Goal: Transaction & Acquisition: Purchase product/service

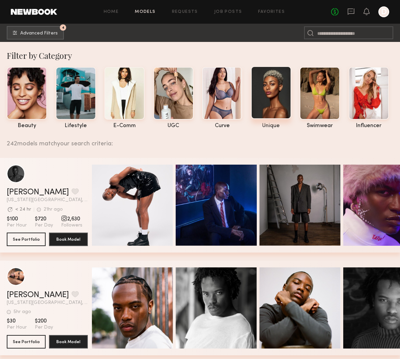
click at [270, 97] on div at bounding box center [271, 92] width 40 height 53
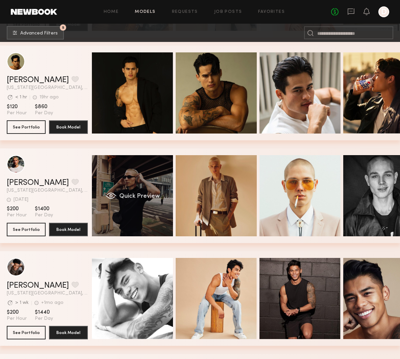
scroll to position [188, 0]
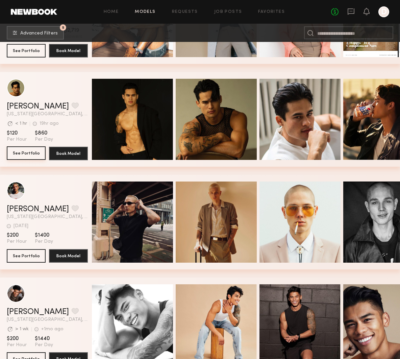
click at [33, 156] on button "See Portfolio" at bounding box center [26, 153] width 39 height 14
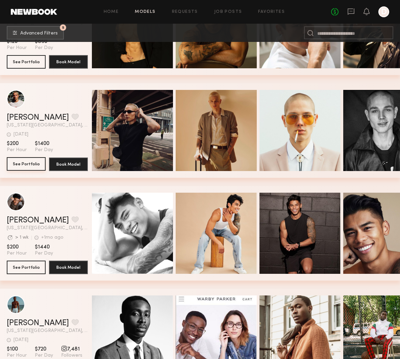
click at [32, 166] on button "See Portfolio" at bounding box center [26, 164] width 39 height 14
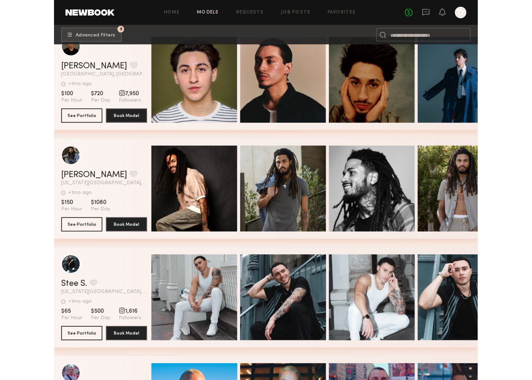
scroll to position [1978, 0]
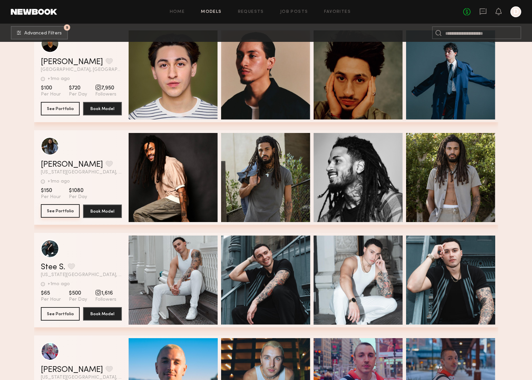
click at [48, 212] on button "See Portfolio" at bounding box center [60, 211] width 39 height 14
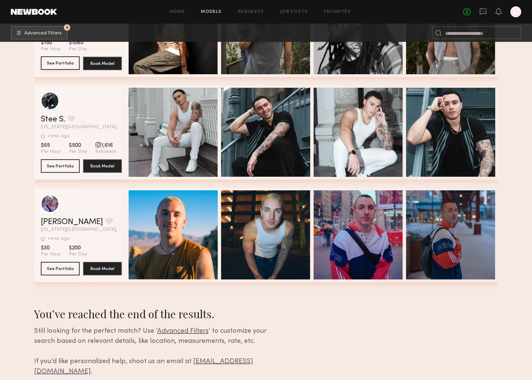
scroll to position [2142, 0]
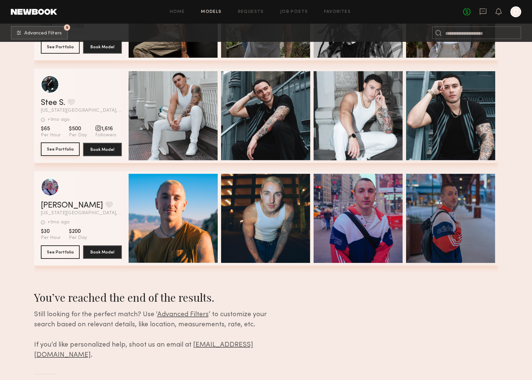
click at [66, 148] on button "See Portfolio" at bounding box center [60, 150] width 39 height 14
click at [63, 250] on button "See Portfolio" at bounding box center [60, 252] width 39 height 14
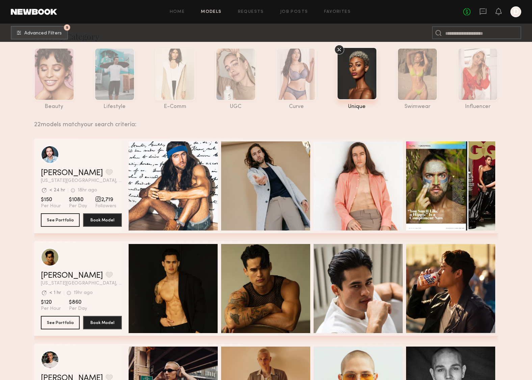
scroll to position [0, 0]
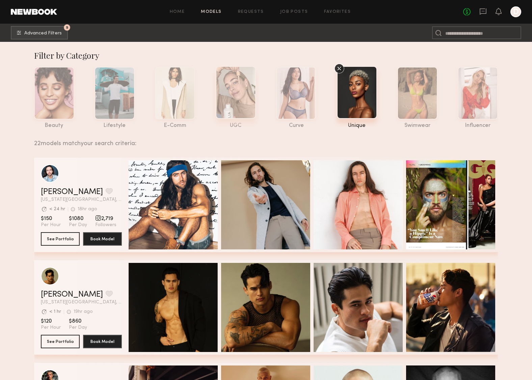
click at [227, 106] on div at bounding box center [236, 92] width 40 height 53
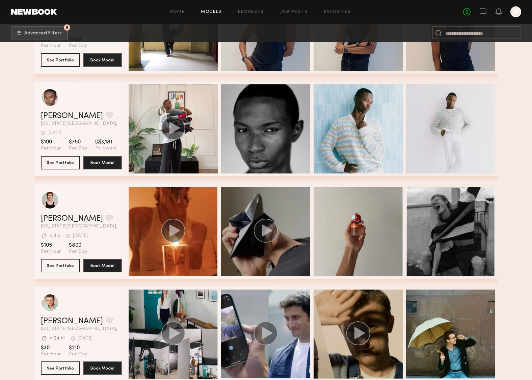
scroll to position [777, 0]
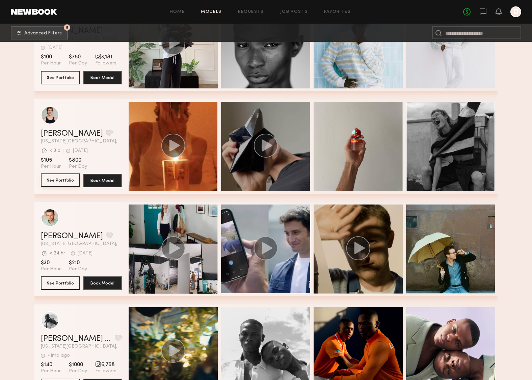
click at [51, 180] on button "See Portfolio" at bounding box center [60, 181] width 39 height 14
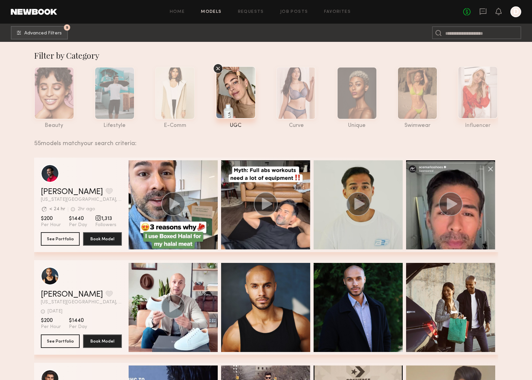
click at [400, 105] on div at bounding box center [478, 92] width 40 height 53
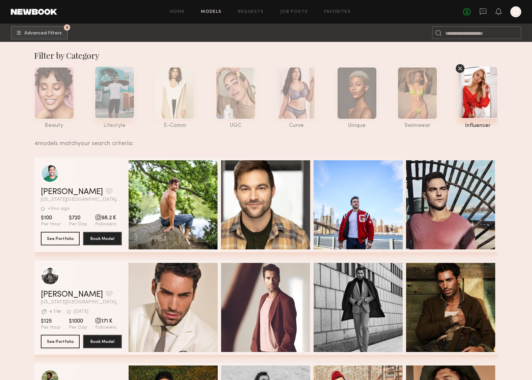
click at [109, 107] on div at bounding box center [115, 92] width 40 height 53
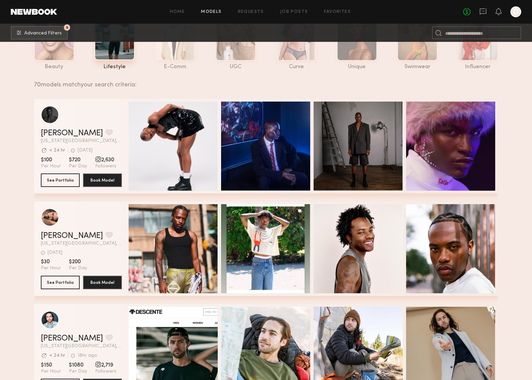
scroll to position [179, 0]
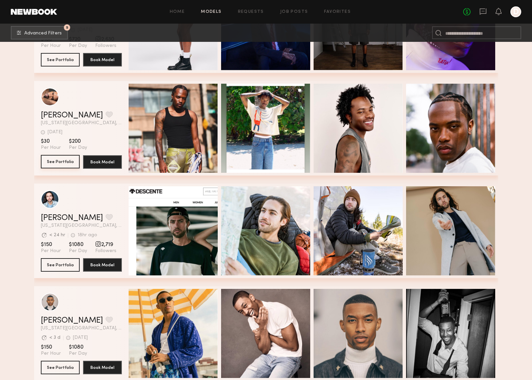
click at [56, 169] on link "See Portfolio" at bounding box center [60, 162] width 39 height 14
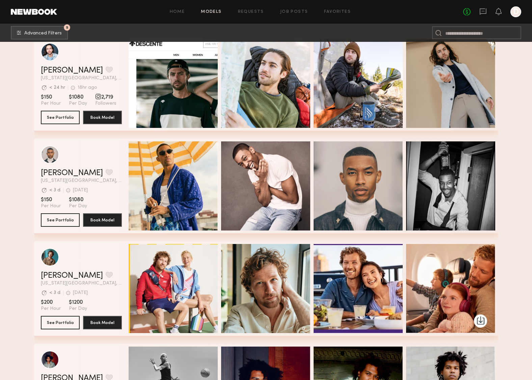
scroll to position [476, 0]
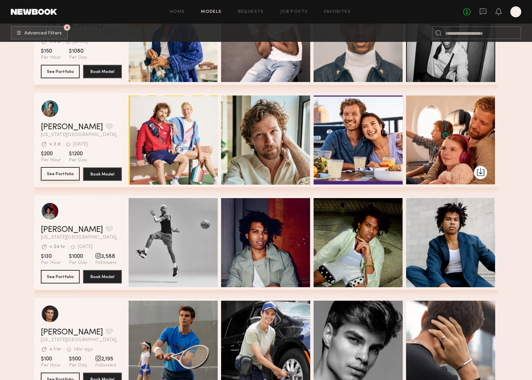
click at [66, 176] on button "See Portfolio" at bounding box center [60, 174] width 39 height 14
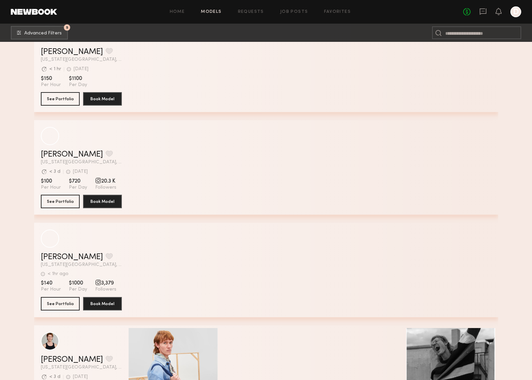
scroll to position [2799, 0]
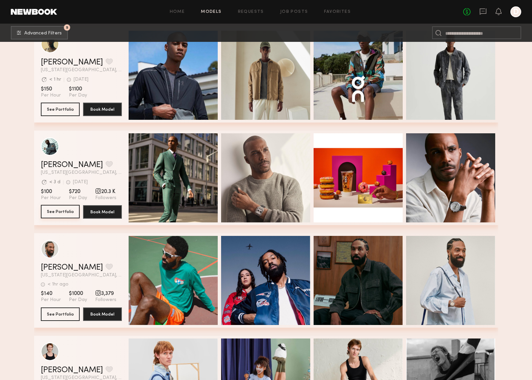
click at [67, 210] on button "See Portfolio" at bounding box center [60, 212] width 39 height 14
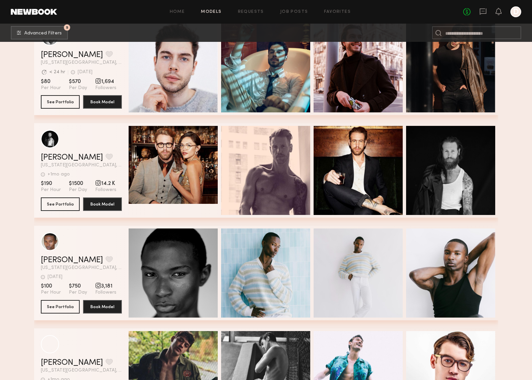
scroll to position [5204, 0]
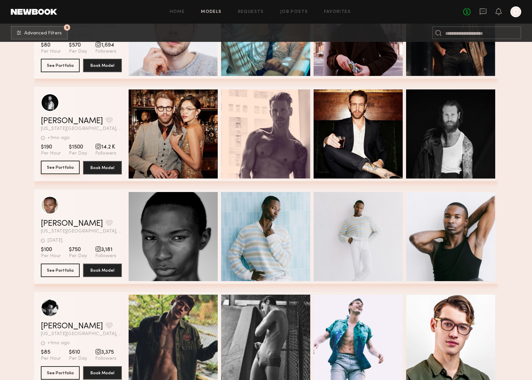
click at [61, 168] on button "See Portfolio" at bounding box center [60, 168] width 39 height 14
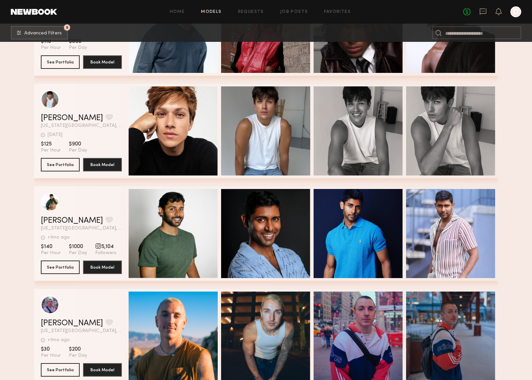
scroll to position [6953, 0]
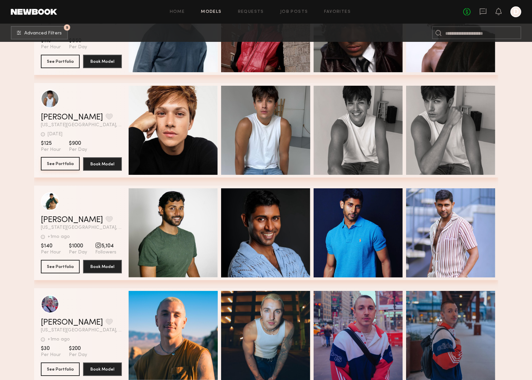
click at [57, 163] on button "See Portfolio" at bounding box center [60, 164] width 39 height 14
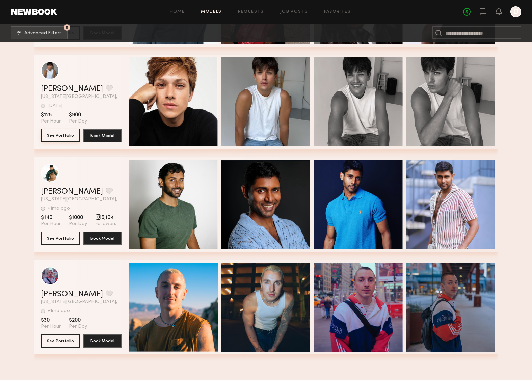
scroll to position [7070, 0]
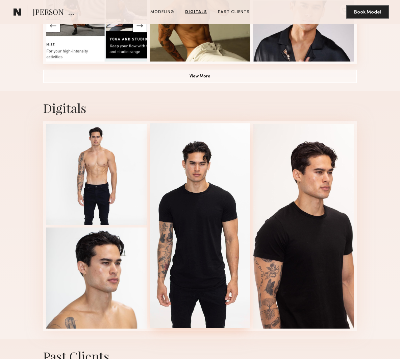
scroll to position [537, 0]
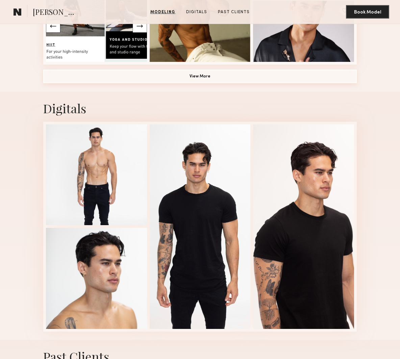
click at [203, 75] on button "View More" at bounding box center [199, 77] width 313 height 14
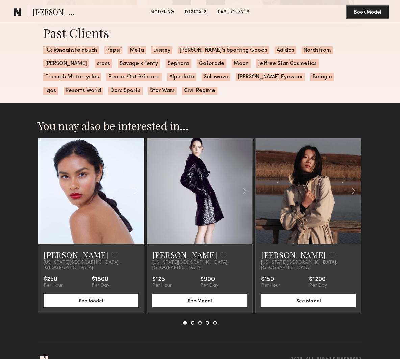
scroll to position [1265, 0]
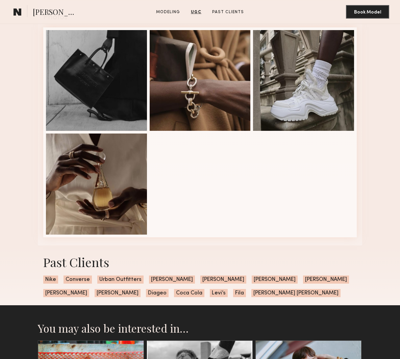
scroll to position [678, 0]
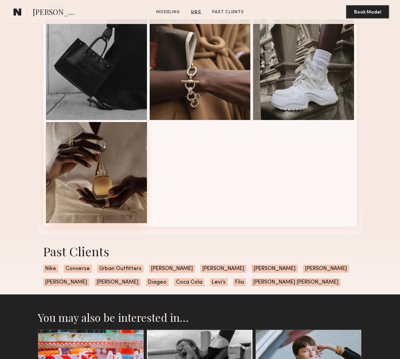
click at [113, 160] on div at bounding box center [96, 172] width 101 height 101
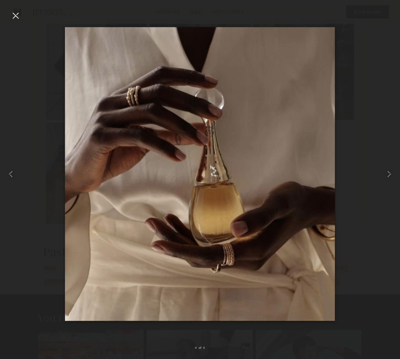
click at [18, 16] on div at bounding box center [15, 15] width 11 height 11
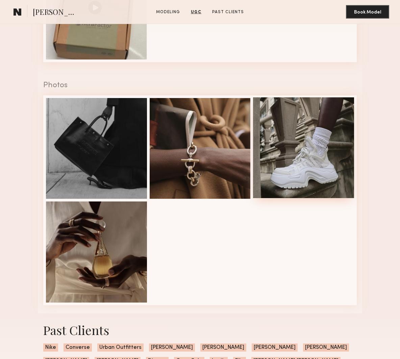
scroll to position [581, 0]
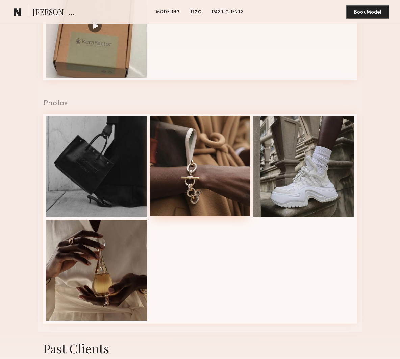
click at [202, 127] on div at bounding box center [200, 165] width 101 height 101
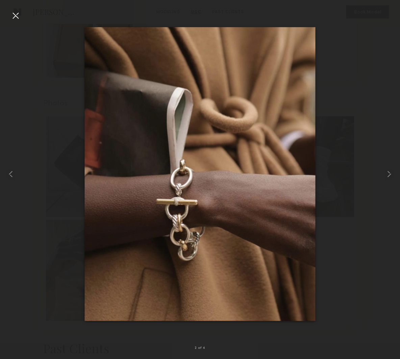
click at [12, 15] on div at bounding box center [15, 15] width 11 height 11
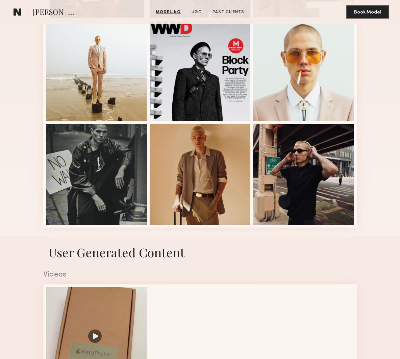
scroll to position [271, 0]
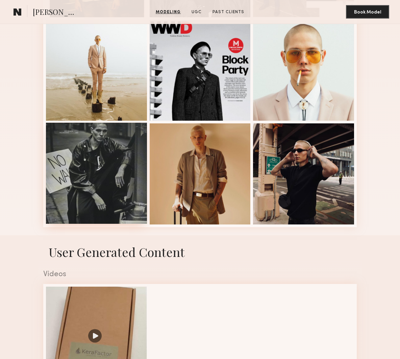
click at [85, 140] on div at bounding box center [96, 173] width 101 height 101
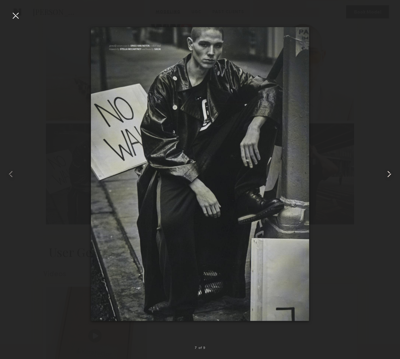
click at [390, 173] on common-icon at bounding box center [389, 174] width 11 height 11
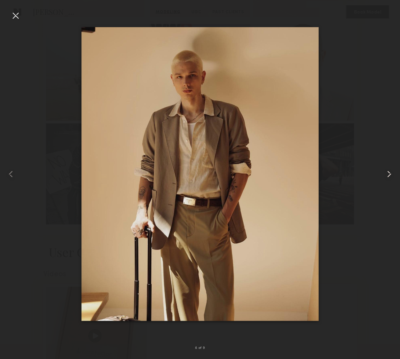
click at [390, 173] on common-icon at bounding box center [389, 174] width 11 height 11
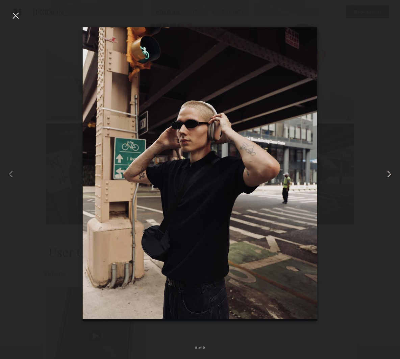
click at [390, 173] on common-icon at bounding box center [389, 174] width 11 height 11
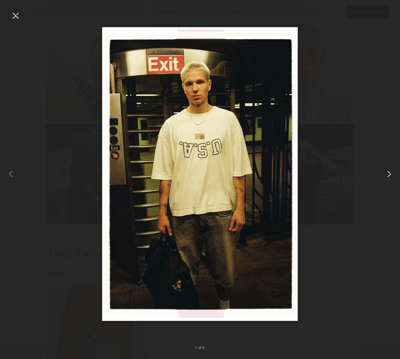
click at [390, 173] on common-icon at bounding box center [389, 174] width 11 height 11
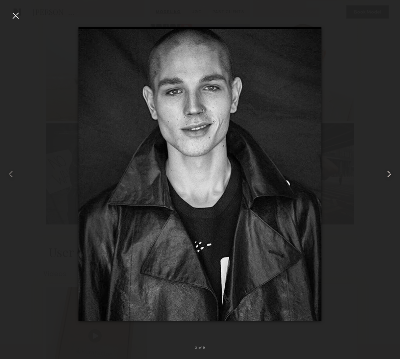
click at [390, 173] on common-icon at bounding box center [389, 174] width 11 height 11
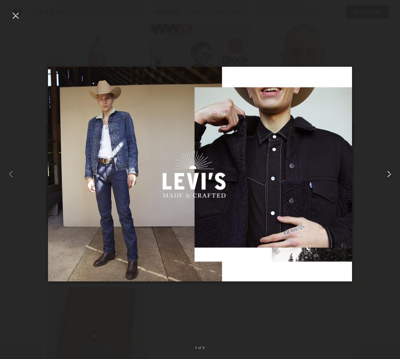
click at [390, 173] on common-icon at bounding box center [389, 174] width 11 height 11
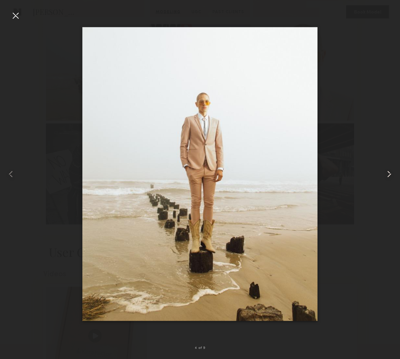
click at [390, 173] on common-icon at bounding box center [389, 174] width 11 height 11
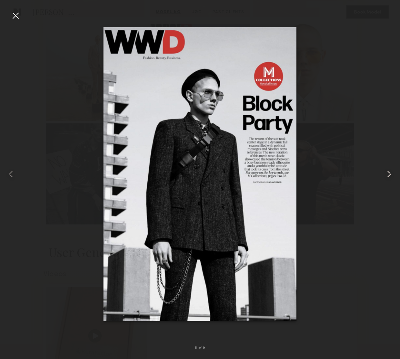
click at [390, 173] on common-icon at bounding box center [389, 174] width 11 height 11
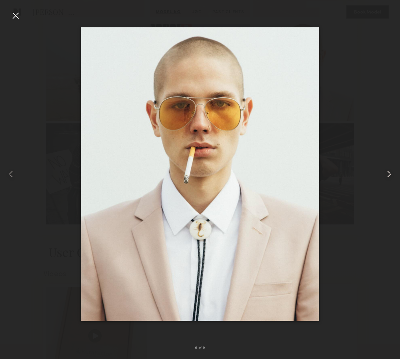
click at [390, 173] on common-icon at bounding box center [389, 174] width 11 height 11
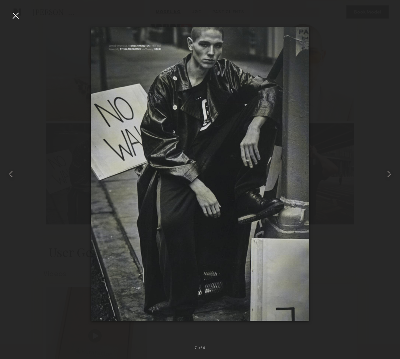
click at [18, 16] on div at bounding box center [15, 15] width 11 height 11
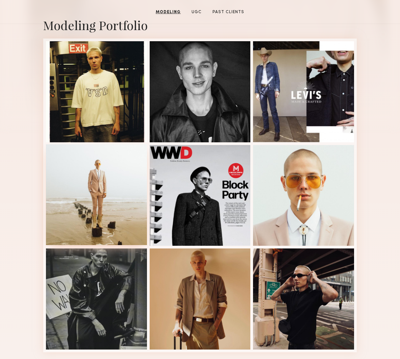
scroll to position [114, 0]
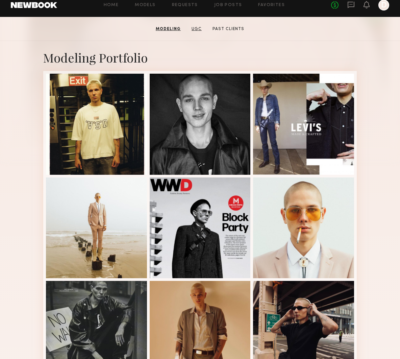
click at [195, 30] on link "UGC" at bounding box center [197, 29] width 16 height 6
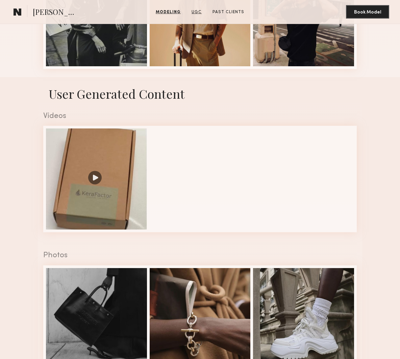
scroll to position [465, 0]
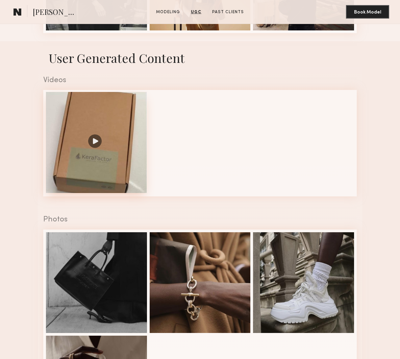
click at [105, 126] on div at bounding box center [96, 142] width 101 height 101
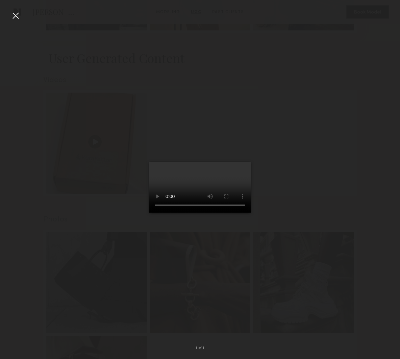
click at [15, 16] on div at bounding box center [15, 15] width 11 height 11
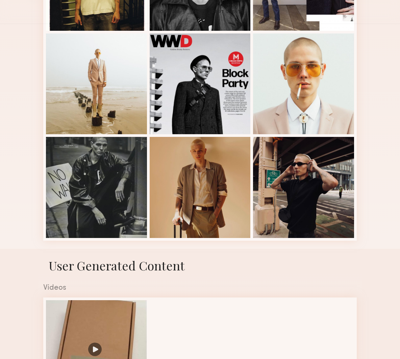
scroll to position [0, 0]
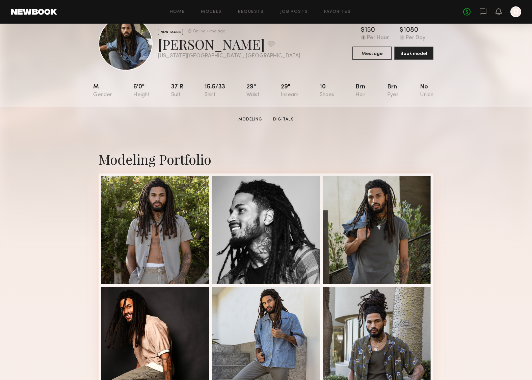
scroll to position [35, 0]
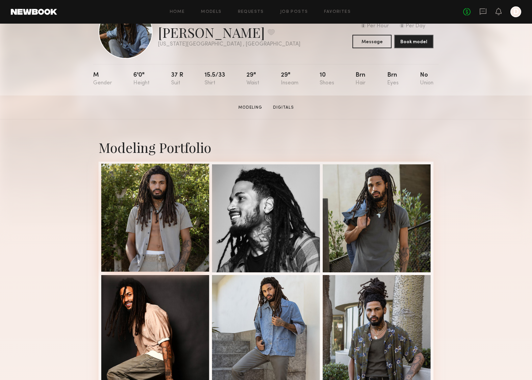
click at [145, 189] on div at bounding box center [155, 218] width 108 height 108
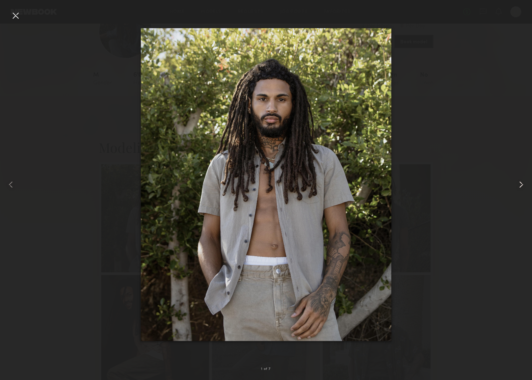
click at [521, 183] on common-icon at bounding box center [521, 184] width 11 height 11
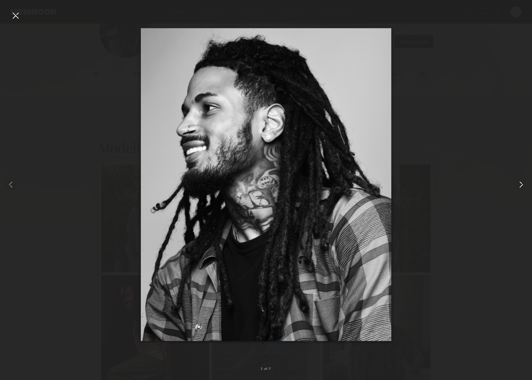
click at [521, 183] on common-icon at bounding box center [521, 184] width 11 height 11
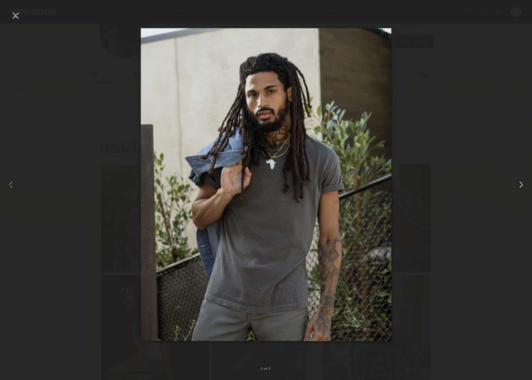
click at [521, 183] on common-icon at bounding box center [521, 184] width 11 height 11
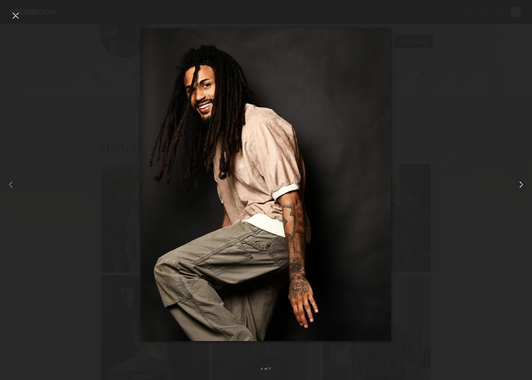
click at [521, 183] on common-icon at bounding box center [521, 184] width 11 height 11
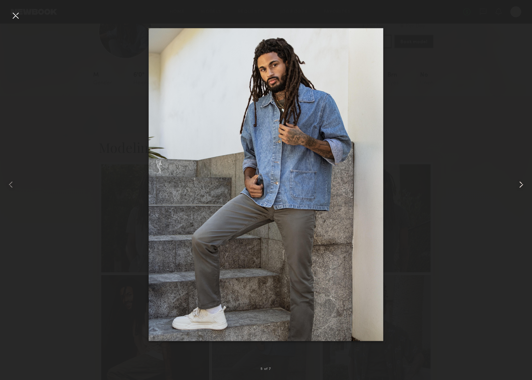
click at [521, 183] on common-icon at bounding box center [521, 184] width 11 height 11
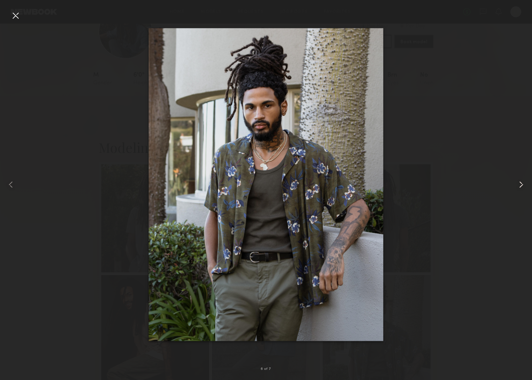
click at [521, 183] on common-icon at bounding box center [521, 184] width 11 height 11
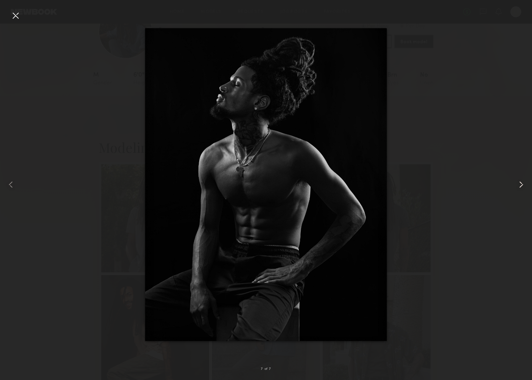
click at [521, 183] on common-icon at bounding box center [521, 184] width 11 height 11
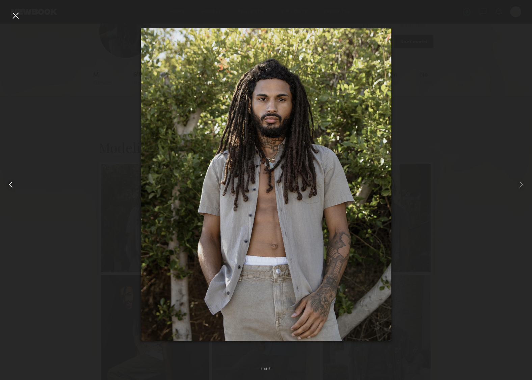
click at [19, 19] on div at bounding box center [15, 15] width 11 height 11
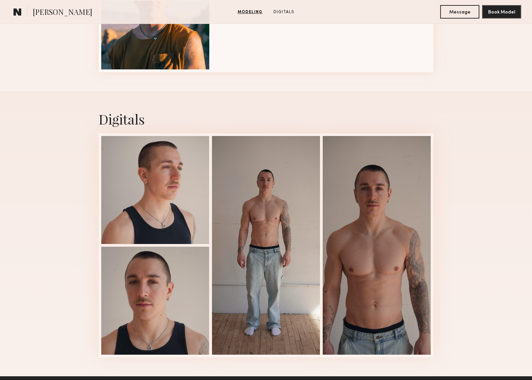
scroll to position [571, 0]
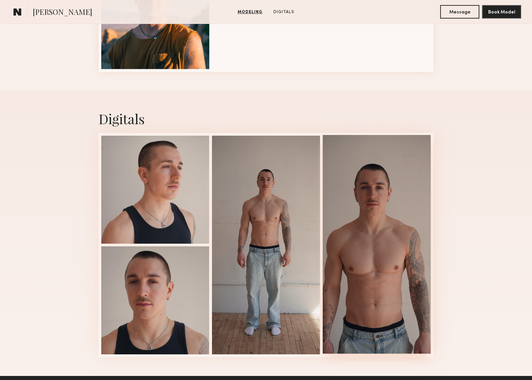
click at [383, 240] on div at bounding box center [377, 244] width 108 height 219
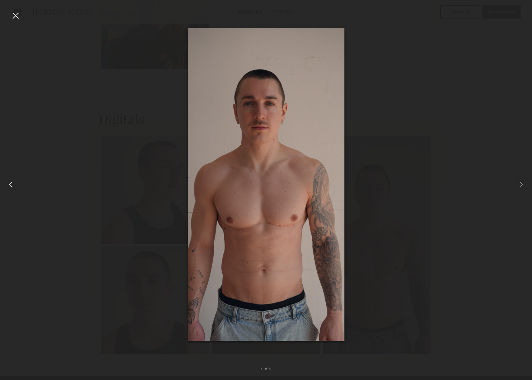
click at [11, 186] on common-icon at bounding box center [10, 184] width 11 height 11
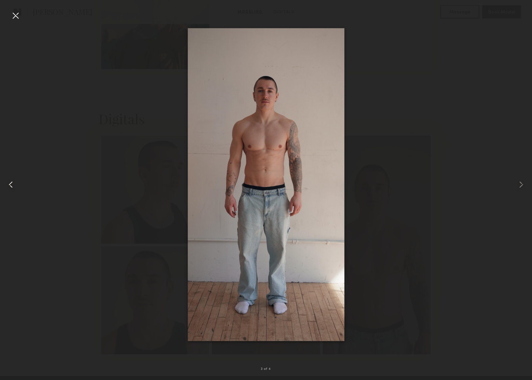
click at [11, 186] on common-icon at bounding box center [10, 184] width 11 height 11
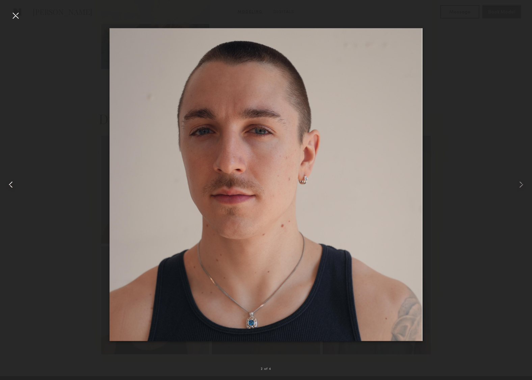
click at [11, 186] on common-icon at bounding box center [10, 184] width 11 height 11
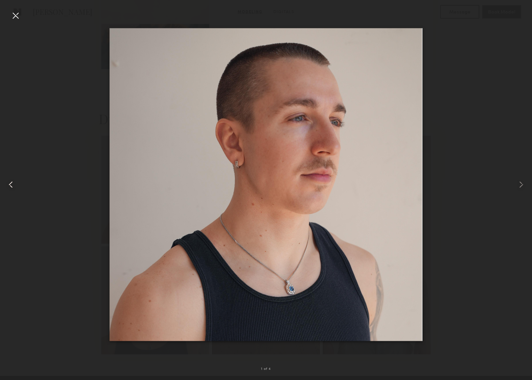
click at [11, 186] on common-icon at bounding box center [10, 184] width 11 height 11
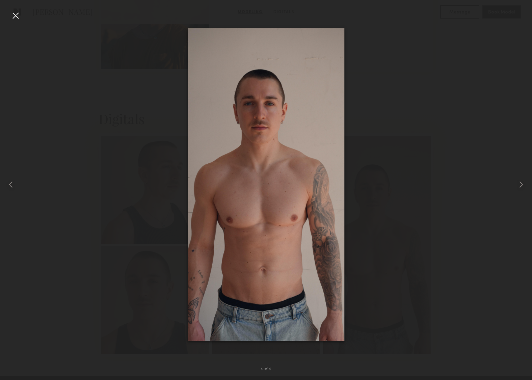
click at [17, 12] on div at bounding box center [15, 15] width 11 height 11
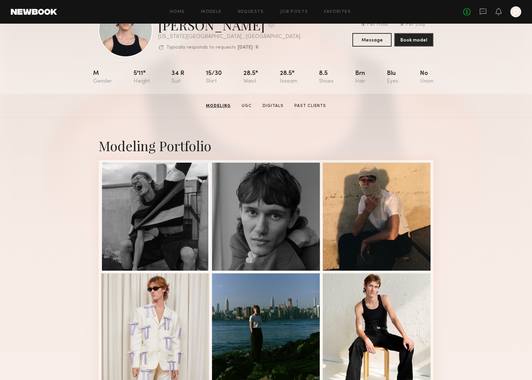
scroll to position [5, 0]
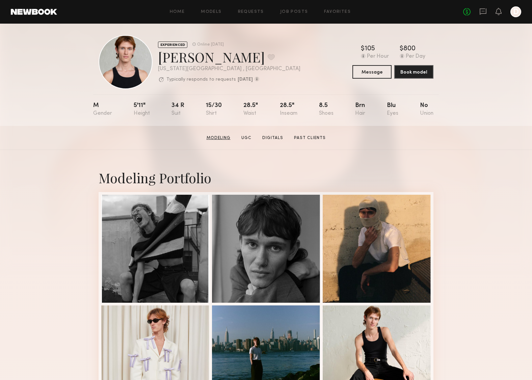
click at [221, 136] on link "Modeling" at bounding box center [218, 138] width 29 height 6
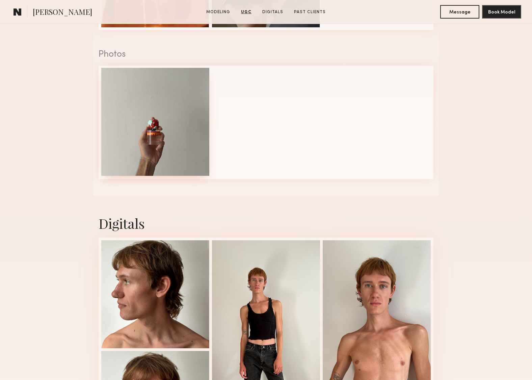
scroll to position [817, 0]
click at [165, 135] on div at bounding box center [155, 122] width 108 height 108
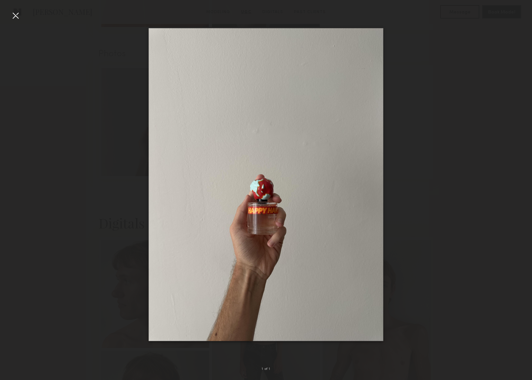
click at [15, 15] on div at bounding box center [15, 15] width 11 height 11
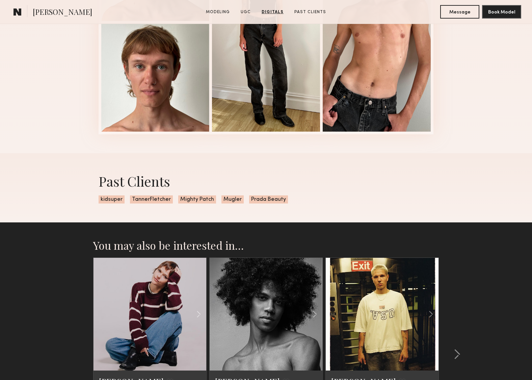
scroll to position [1145, 0]
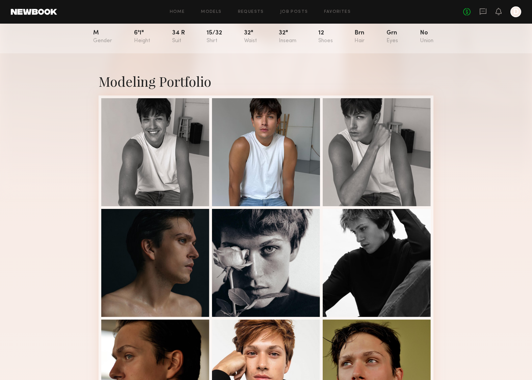
scroll to position [85, 0]
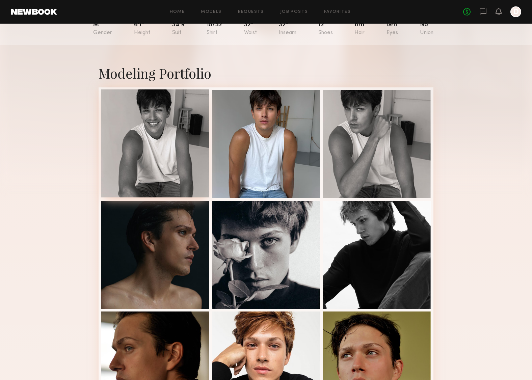
click at [147, 137] on div at bounding box center [155, 143] width 108 height 108
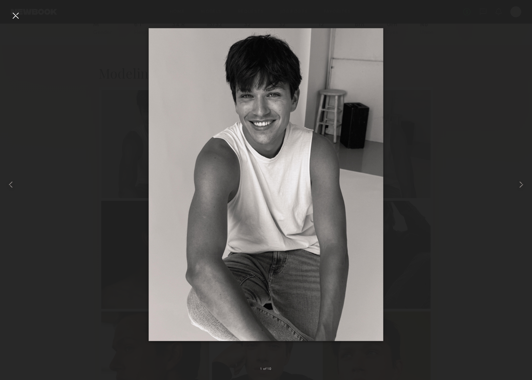
click at [407, 176] on div at bounding box center [266, 185] width 532 height 348
click at [42, 152] on div at bounding box center [266, 185] width 532 height 348
click at [14, 16] on div at bounding box center [15, 15] width 11 height 11
